Goal: Information Seeking & Learning: Learn about a topic

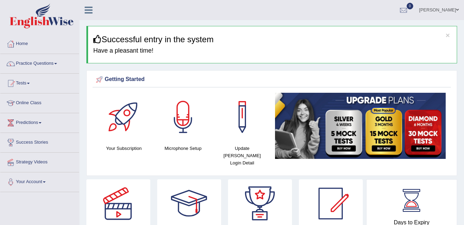
click at [449, 12] on link "ambika sharma" at bounding box center [439, 9] width 50 height 18
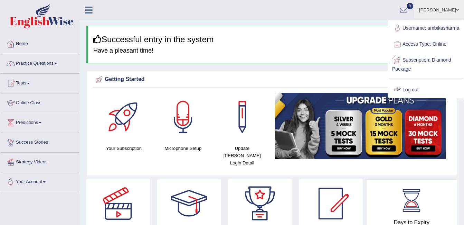
click at [408, 88] on ul "Username: ambikasharma Access Type: Online Subscription: Diamond Package Log out" at bounding box center [426, 58] width 75 height 77
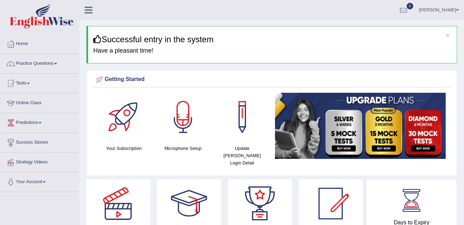
click at [449, 9] on link "ambika sharma" at bounding box center [439, 9] width 50 height 18
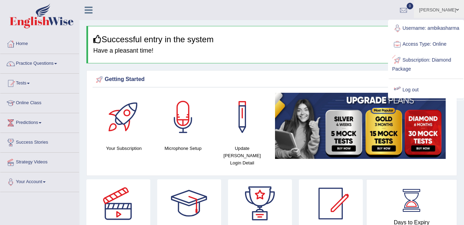
click at [400, 87] on ul "Username: ambikasharma Access Type: Online Subscription: Diamond Package Log out" at bounding box center [426, 58] width 75 height 77
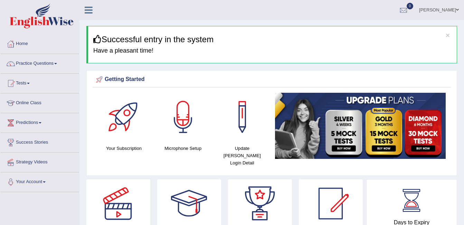
click at [436, 10] on link "ambika sharma" at bounding box center [439, 9] width 50 height 18
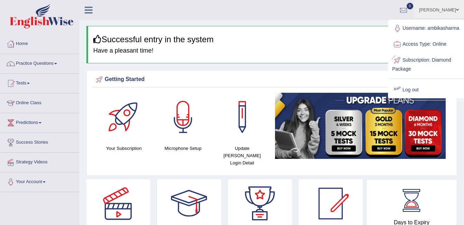
click at [405, 97] on link "Log out" at bounding box center [426, 90] width 75 height 16
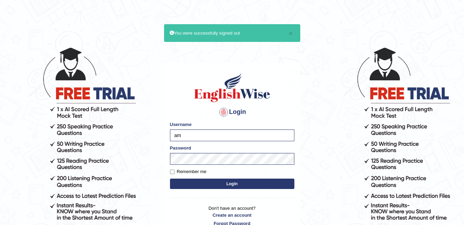
type input "a"
type input "Kiran1228"
click at [217, 182] on button "Login" at bounding box center [232, 183] width 124 height 10
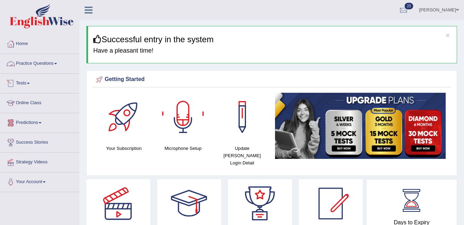
click at [34, 82] on link "Tests" at bounding box center [39, 82] width 79 height 17
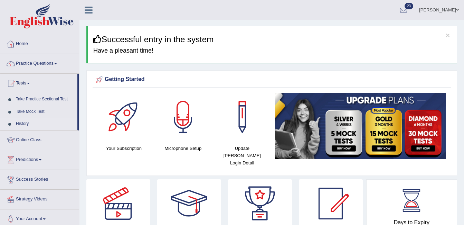
click at [23, 123] on link "History" at bounding box center [45, 123] width 65 height 12
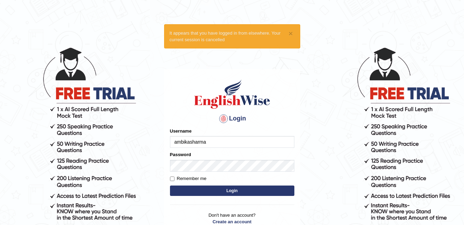
click at [209, 144] on input "ambikasharma" at bounding box center [232, 142] width 124 height 12
type input "a"
type input "Kiran1228"
click at [219, 192] on button "Login" at bounding box center [232, 190] width 124 height 10
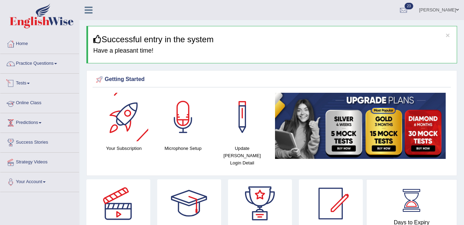
click at [31, 86] on link "Tests" at bounding box center [39, 82] width 79 height 17
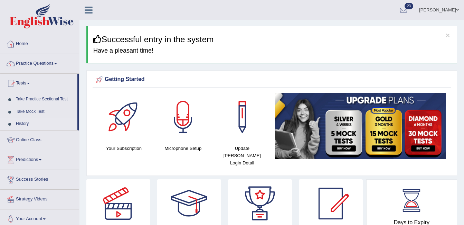
click at [28, 121] on link "History" at bounding box center [45, 123] width 65 height 12
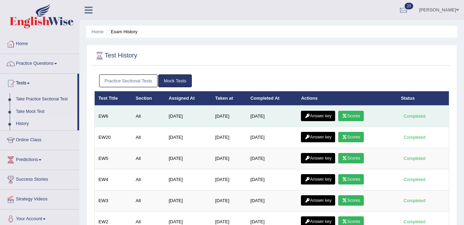
click at [346, 116] on icon at bounding box center [344, 116] width 5 height 4
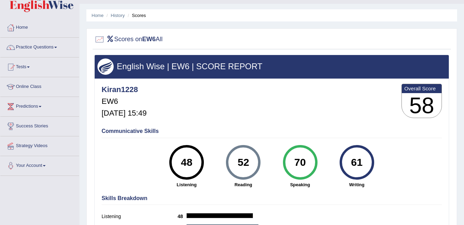
scroll to position [17, 0]
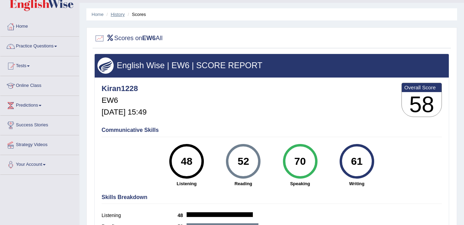
click at [120, 13] on link "History" at bounding box center [118, 14] width 14 height 5
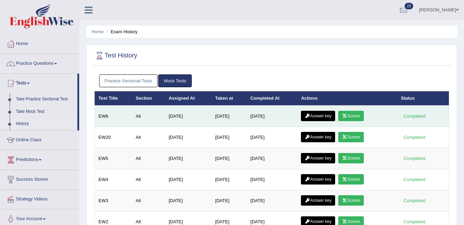
click at [315, 114] on link "Answer key" at bounding box center [318, 116] width 34 height 10
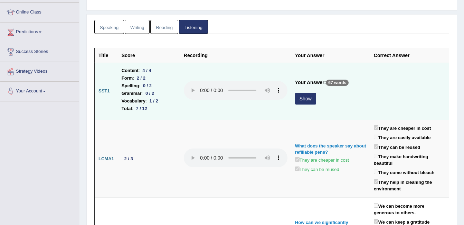
click at [306, 94] on button "Show" at bounding box center [305, 99] width 21 height 12
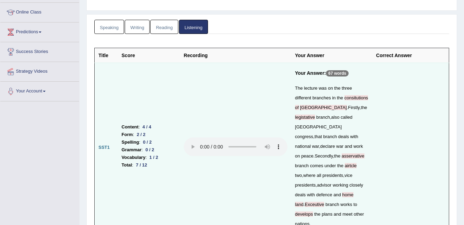
click at [415, 168] on td at bounding box center [410, 148] width 77 height 170
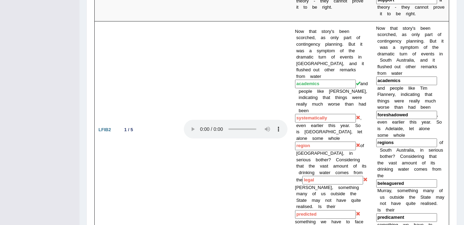
scroll to position [791, 0]
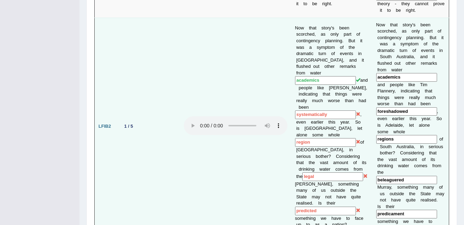
click at [407, 144] on b "a" at bounding box center [408, 146] width 2 height 5
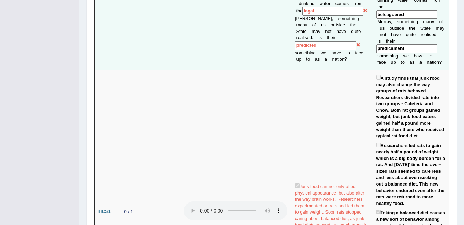
scroll to position [957, 0]
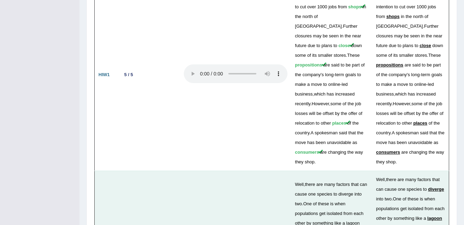
scroll to position [1856, 0]
drag, startPoint x: 315, startPoint y: 66, endPoint x: 348, endPoint y: 76, distance: 34.2
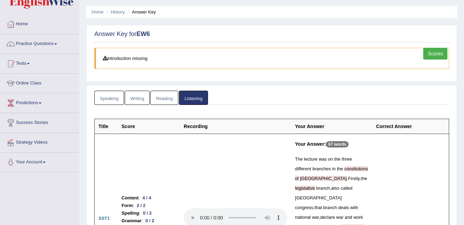
scroll to position [0, 0]
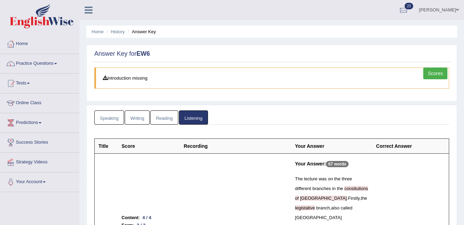
click at [129, 118] on link "Writing" at bounding box center [137, 117] width 25 height 14
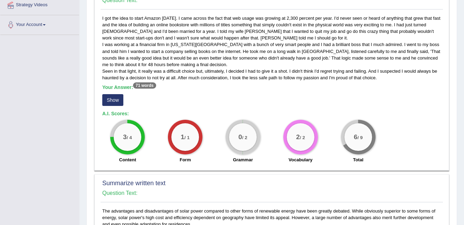
scroll to position [166, 0]
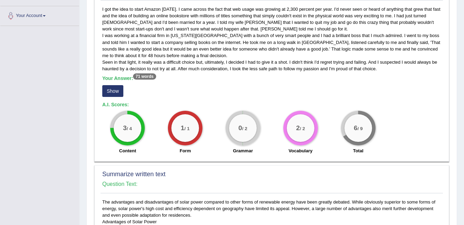
click at [112, 92] on button "Show" at bounding box center [112, 91] width 21 height 12
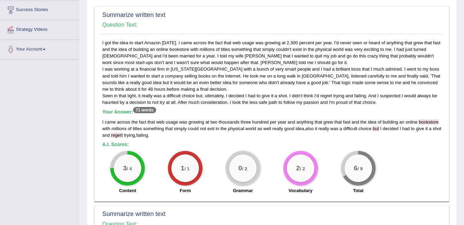
scroll to position [124, 0]
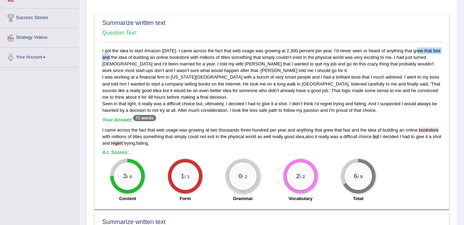
drag, startPoint x: 395, startPoint y: 49, endPoint x: 426, endPoint y: 51, distance: 31.5
click at [426, 51] on div "I got the idea to start Amazon [DATE]. I came across the fact that web usage wa…" at bounding box center [272, 126] width 342 height 158
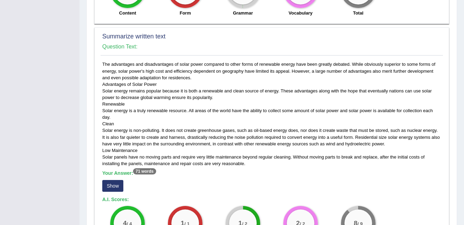
scroll to position [312, 0]
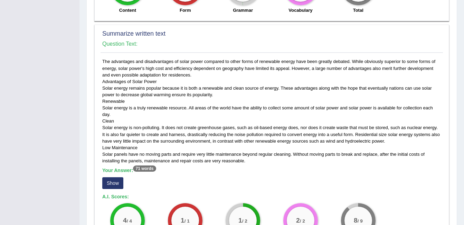
click at [110, 186] on button "Show" at bounding box center [112, 183] width 21 height 12
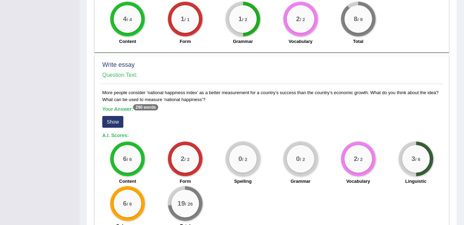
scroll to position [521, 0]
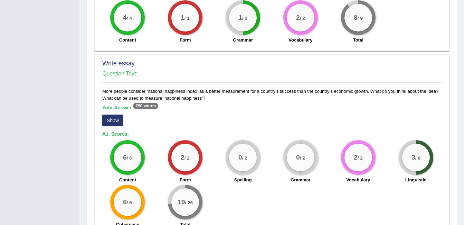
click at [111, 119] on button "Show" at bounding box center [112, 120] width 21 height 12
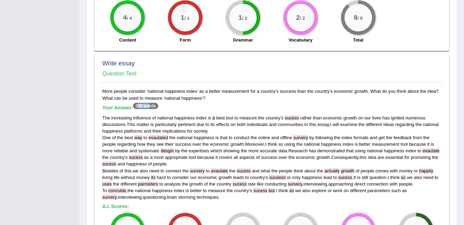
drag, startPoint x: 136, startPoint y: 105, endPoint x: 149, endPoint y: 106, distance: 12.8
click at [149, 106] on sup "290 words" at bounding box center [145, 106] width 25 height 6
click at [168, 106] on h5 "Your Answer: 290 words" at bounding box center [271, 108] width 339 height 6
drag, startPoint x: 145, startPoint y: 90, endPoint x: 198, endPoint y: 93, distance: 52.6
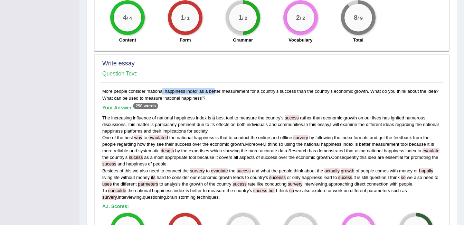
click at [198, 93] on div "More people consider ‘national happiness index’ as a better measurement for a c…" at bounding box center [272, 196] width 342 height 216
